Goal: Transaction & Acquisition: Purchase product/service

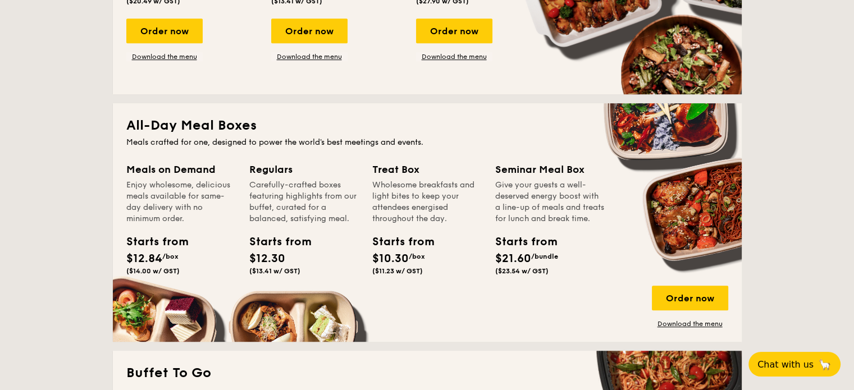
scroll to position [674, 0]
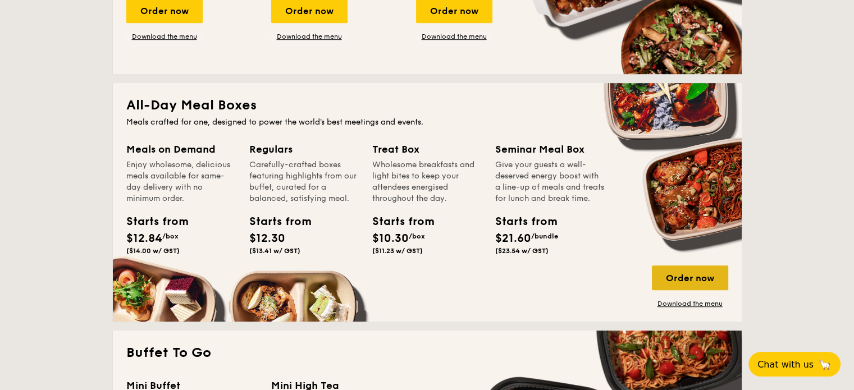
click at [674, 278] on div "Order now" at bounding box center [690, 278] width 76 height 25
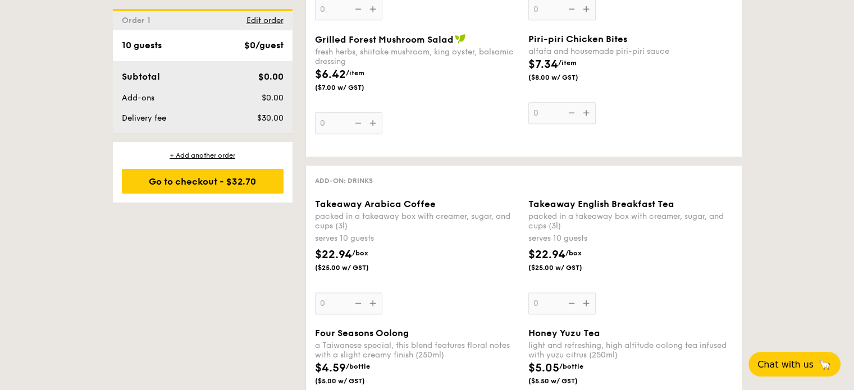
scroll to position [1348, 0]
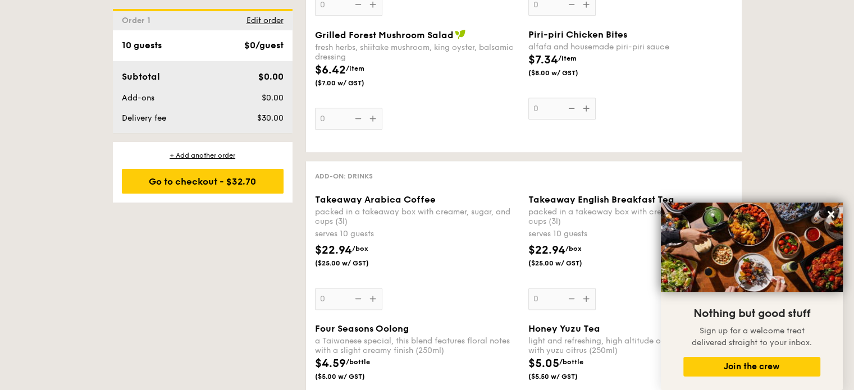
click at [714, 92] on div "Piri-piri Chicken Bites alfafa and housemade piri-piri sauce $7.34 /item ($8.00…" at bounding box center [630, 74] width 204 height 90
click at [596, 98] on input "0" at bounding box center [561, 109] width 67 height 22
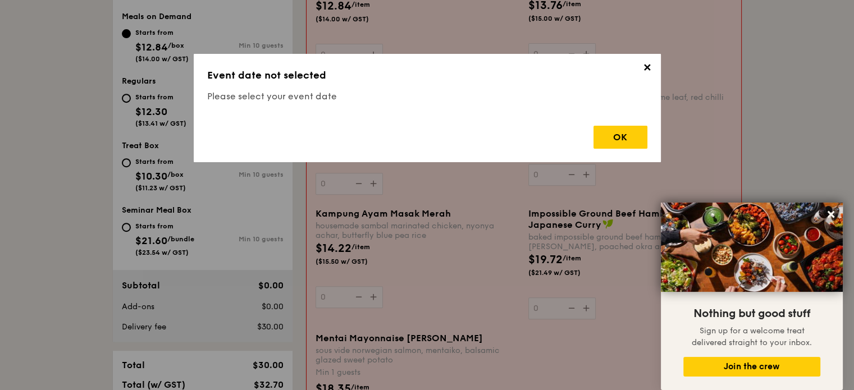
scroll to position [300, 0]
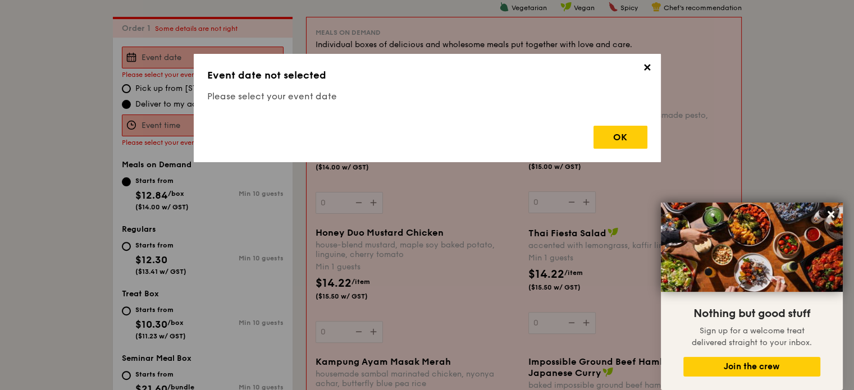
click at [640, 70] on span "✕" at bounding box center [648, 70] width 16 height 16
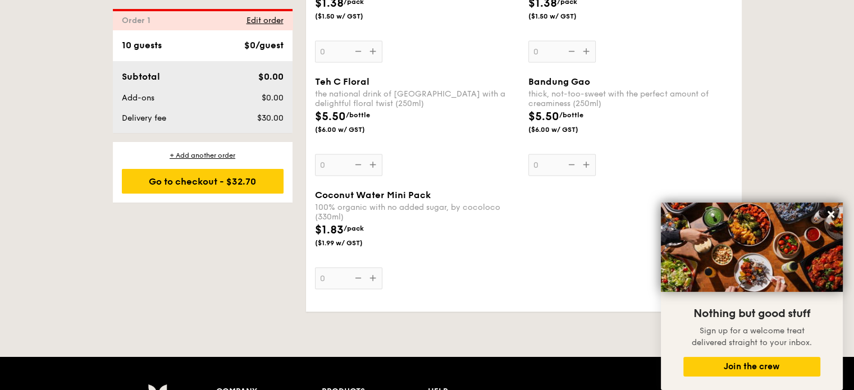
scroll to position [2265, 0]
